Goal: Task Accomplishment & Management: Manage account settings

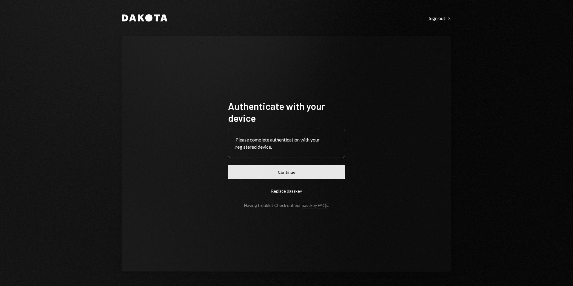
click at [292, 171] on button "Continue" at bounding box center [286, 172] width 117 height 14
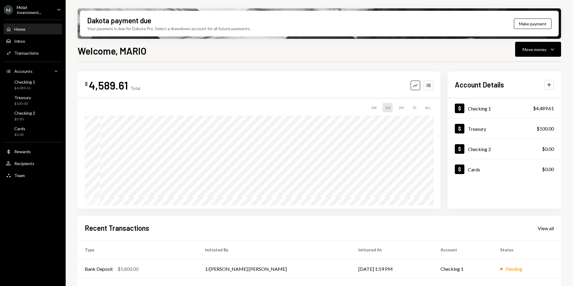
click at [25, 10] on div "Molat Investment..." at bounding box center [34, 10] width 35 height 10
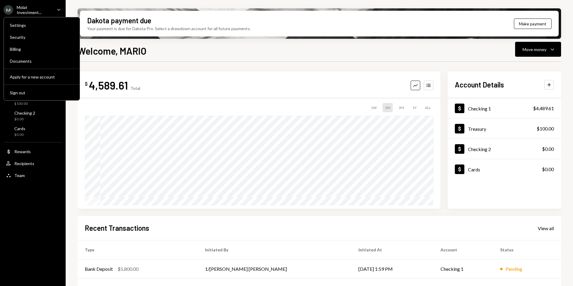
click at [32, 8] on div "Molat Investment..." at bounding box center [34, 10] width 35 height 10
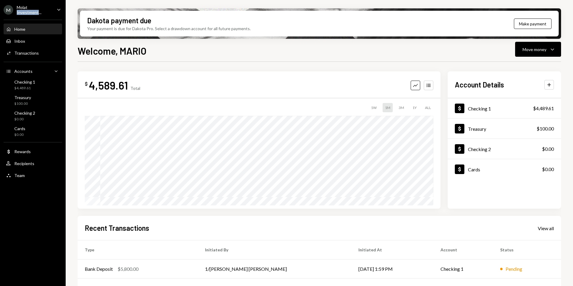
click at [32, 8] on div "Molat Investment..." at bounding box center [34, 10] width 35 height 10
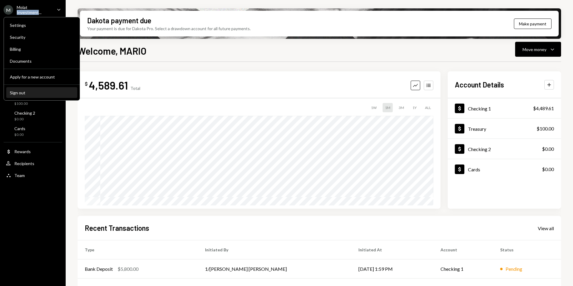
click at [27, 92] on div "Sign out" at bounding box center [42, 92] width 64 height 5
